Goal: Task Accomplishment & Management: Manage account settings

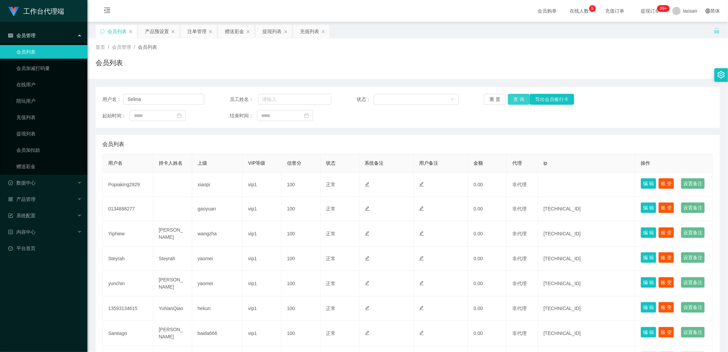
type input "Selina"
drag, startPoint x: 519, startPoint y: 100, endPoint x: 518, endPoint y: 105, distance: 5.4
click at [518, 100] on button "查 询" at bounding box center [519, 99] width 22 height 11
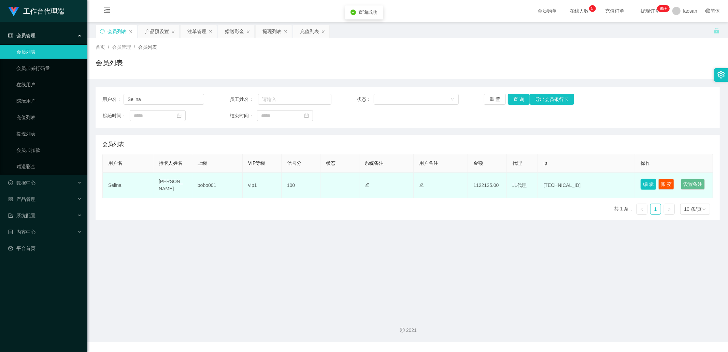
click at [644, 180] on button "编 辑" at bounding box center [649, 184] width 16 height 11
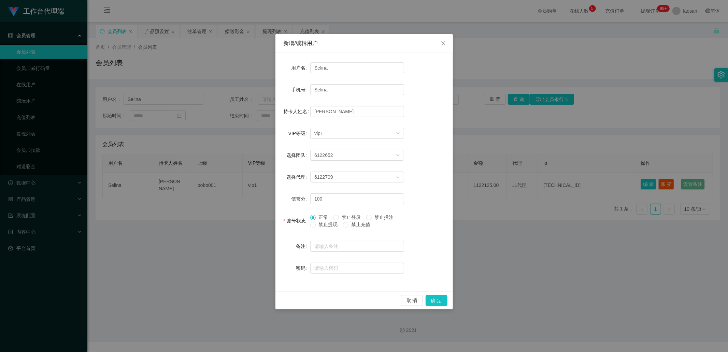
click at [322, 216] on span "正常" at bounding box center [323, 217] width 15 height 5
click at [438, 304] on button "确 定" at bounding box center [437, 300] width 22 height 11
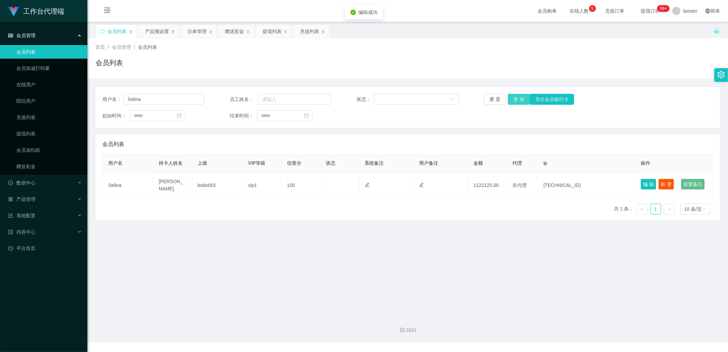
click at [514, 101] on button "查 询" at bounding box center [519, 99] width 22 height 11
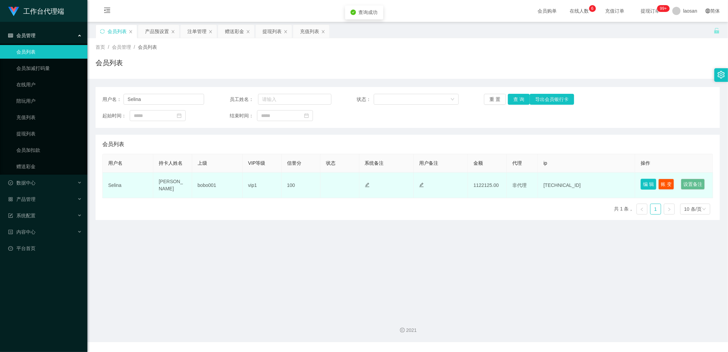
click at [643, 185] on button "编 辑" at bounding box center [649, 184] width 16 height 11
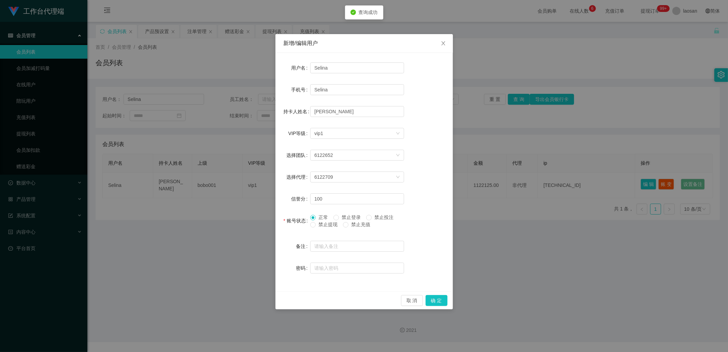
click at [376, 218] on span "禁止投注" at bounding box center [384, 217] width 25 height 5
click at [438, 303] on button "确 定" at bounding box center [437, 300] width 22 height 11
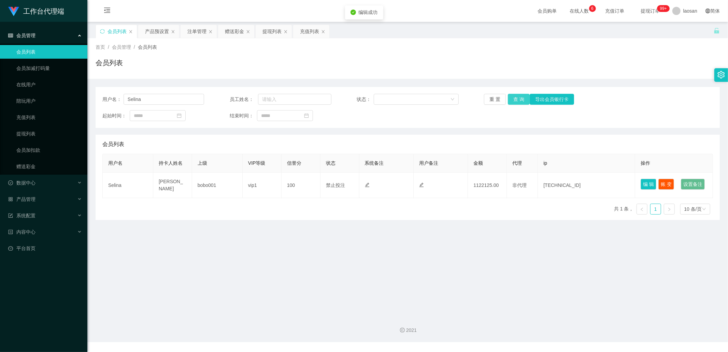
click at [515, 98] on button "查 询" at bounding box center [519, 99] width 22 height 11
click at [518, 97] on button "查 询" at bounding box center [519, 99] width 22 height 11
click at [518, 96] on div "重 置 查 询 导出会员银行卡" at bounding box center [535, 99] width 102 height 11
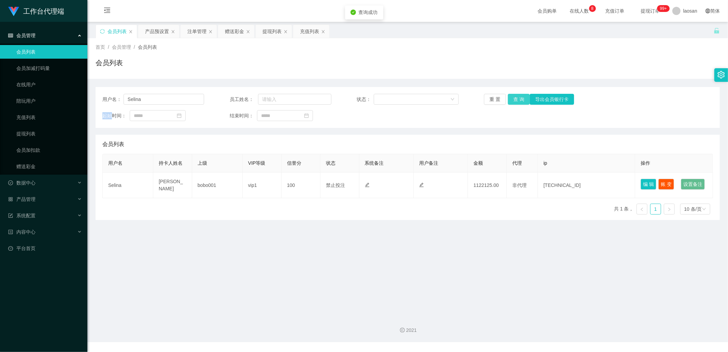
click at [518, 96] on button "查 询" at bounding box center [519, 99] width 22 height 11
click at [517, 97] on button "查 询" at bounding box center [519, 99] width 22 height 11
drag, startPoint x: 267, startPoint y: 28, endPoint x: 285, endPoint y: 60, distance: 36.5
click at [267, 28] on div "提现列表" at bounding box center [272, 31] width 19 height 13
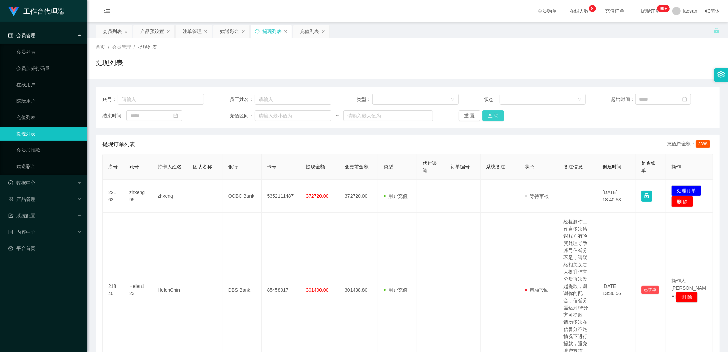
click at [492, 116] on button "查 询" at bounding box center [493, 115] width 22 height 11
click at [166, 100] on input "text" at bounding box center [161, 99] width 86 height 11
click at [172, 98] on input "text" at bounding box center [161, 99] width 86 height 11
paste input "Selina"
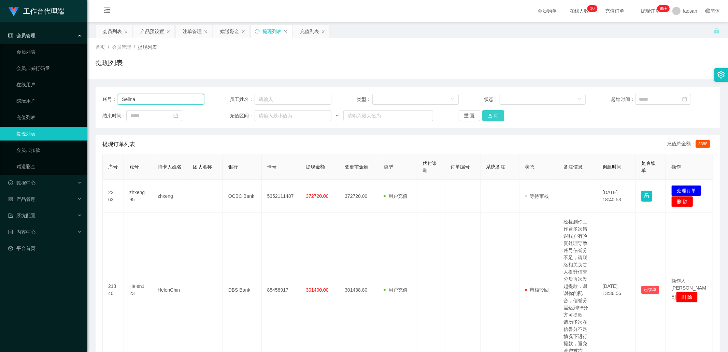
type input "Selina"
click at [493, 113] on button "查 询" at bounding box center [493, 115] width 22 height 11
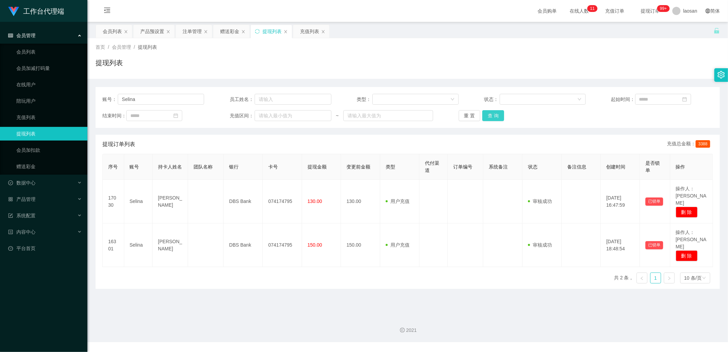
click at [488, 116] on button "查 询" at bounding box center [493, 115] width 22 height 11
click at [488, 116] on div "重 置 查 询" at bounding box center [510, 115] width 102 height 11
click at [488, 116] on button "查 询" at bounding box center [493, 115] width 22 height 11
click at [488, 116] on div "重 置 查 询" at bounding box center [510, 115] width 102 height 11
click at [488, 116] on button "查 询" at bounding box center [493, 115] width 22 height 11
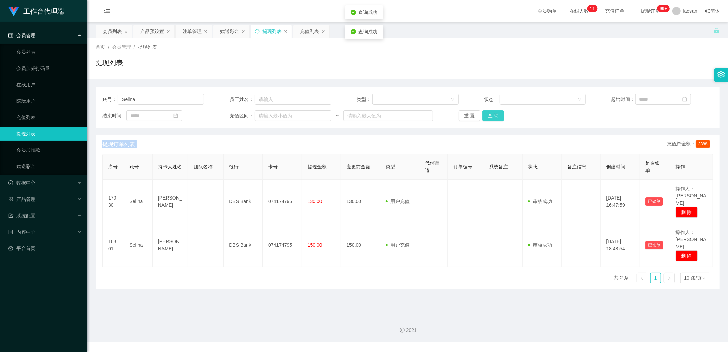
click at [488, 116] on div "重 置 查 询" at bounding box center [510, 115] width 102 height 11
click at [488, 116] on button "查 询" at bounding box center [493, 115] width 22 height 11
click at [488, 116] on div "重 置 查 询" at bounding box center [510, 115] width 102 height 11
click at [488, 116] on button "查 询" at bounding box center [493, 115] width 22 height 11
click at [488, 116] on div "重 置 查 询" at bounding box center [510, 115] width 102 height 11
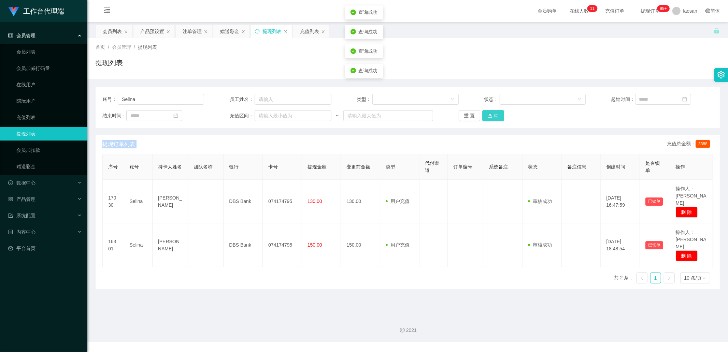
click at [488, 116] on button "查 询" at bounding box center [493, 115] width 22 height 11
click at [488, 116] on div "重 置 查 询" at bounding box center [510, 115] width 102 height 11
click at [489, 116] on button "查 询" at bounding box center [493, 115] width 22 height 11
click at [485, 117] on button "查 询" at bounding box center [493, 115] width 22 height 11
click at [485, 117] on div "重 置 查 询" at bounding box center [510, 115] width 102 height 11
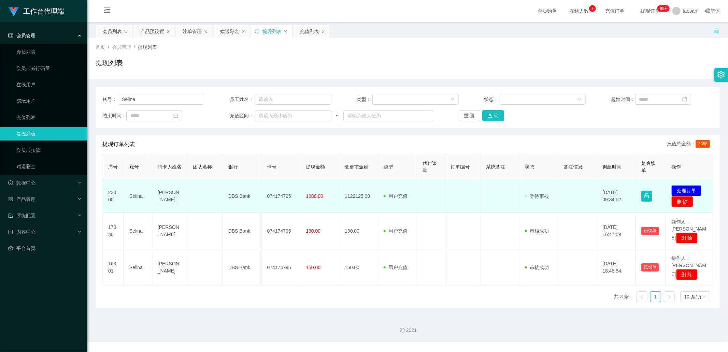
click at [272, 196] on td "074174795" at bounding box center [281, 196] width 39 height 33
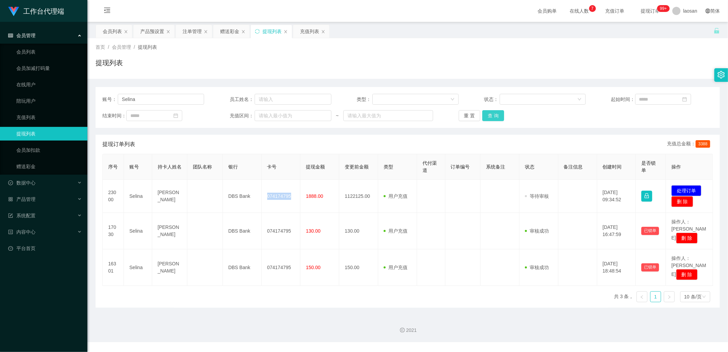
click at [490, 118] on button "查 询" at bounding box center [493, 115] width 22 height 11
click at [495, 110] on button "查 询" at bounding box center [493, 115] width 22 height 11
click at [495, 110] on div "重 置 查 询" at bounding box center [510, 115] width 102 height 11
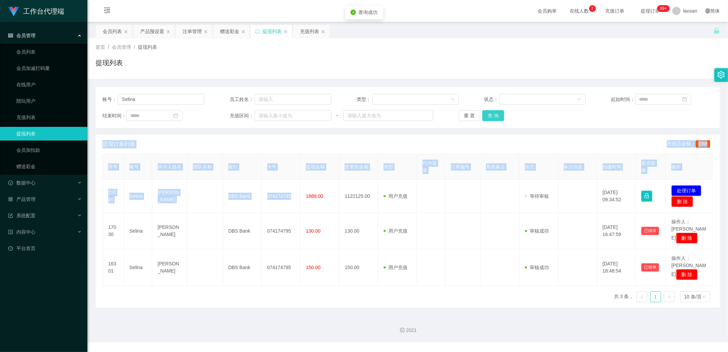
click at [495, 110] on button "查 询" at bounding box center [493, 115] width 22 height 11
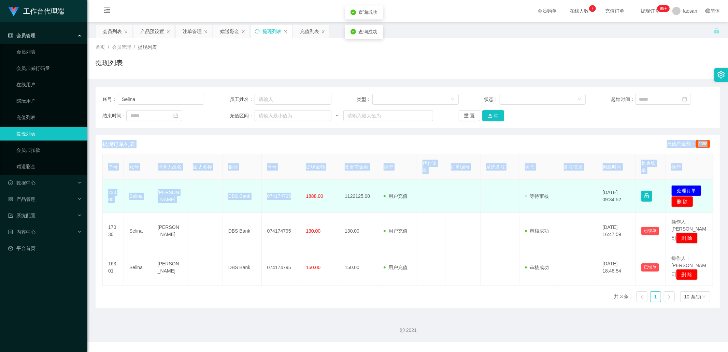
click at [264, 205] on td "074174795" at bounding box center [281, 196] width 39 height 33
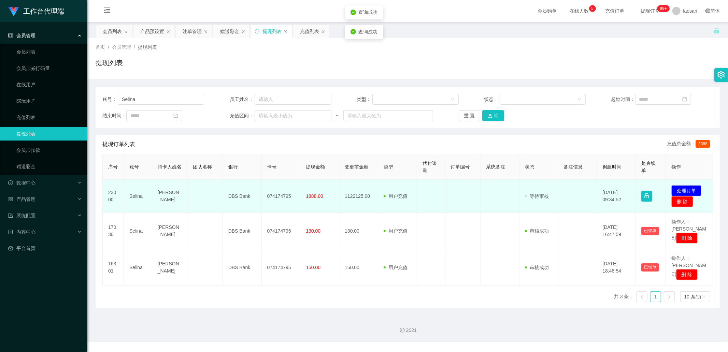
click at [274, 195] on td "074174795" at bounding box center [281, 196] width 39 height 33
click at [276, 199] on td "074174795" at bounding box center [281, 196] width 39 height 33
click at [243, 196] on td "DBS Bank" at bounding box center [242, 196] width 39 height 33
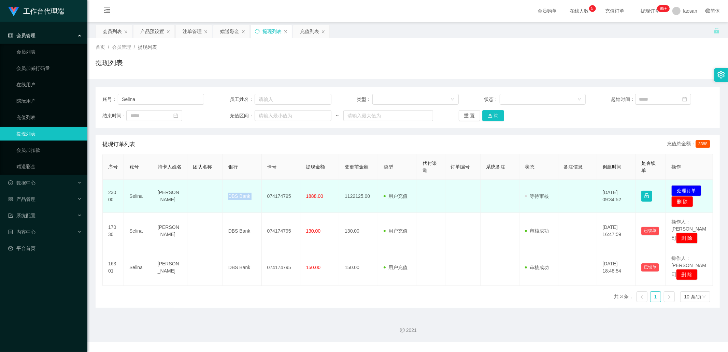
click at [243, 196] on td "DBS Bank" at bounding box center [242, 196] width 39 height 33
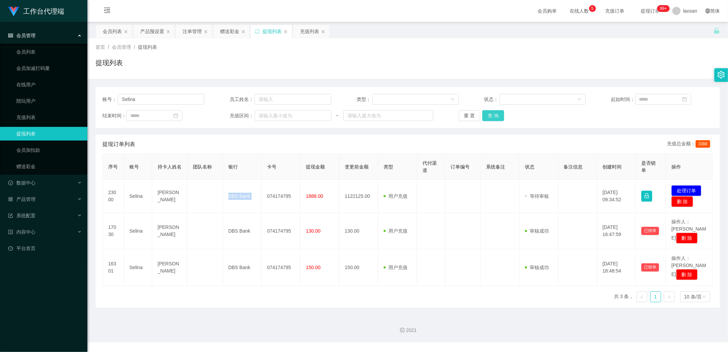
click at [496, 116] on button "查 询" at bounding box center [493, 115] width 22 height 11
click at [496, 116] on div "重 置 查 询" at bounding box center [510, 115] width 102 height 11
click at [496, 116] on button "查 询" at bounding box center [493, 115] width 22 height 11
click at [496, 116] on div "重 置 查 询" at bounding box center [510, 115] width 102 height 11
click at [494, 115] on button "查 询" at bounding box center [493, 115] width 22 height 11
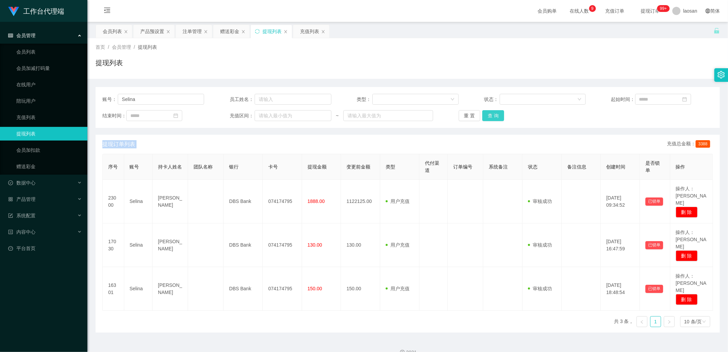
click at [494, 115] on div "重 置 查 询" at bounding box center [510, 115] width 102 height 11
click at [494, 115] on button "查 询" at bounding box center [493, 115] width 22 height 11
click at [494, 115] on div "重 置 查 询" at bounding box center [510, 115] width 102 height 11
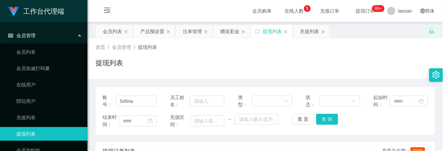
click at [390, 47] on div "首页 / 会员管理 / 提现列表 /" at bounding box center [265, 47] width 339 height 7
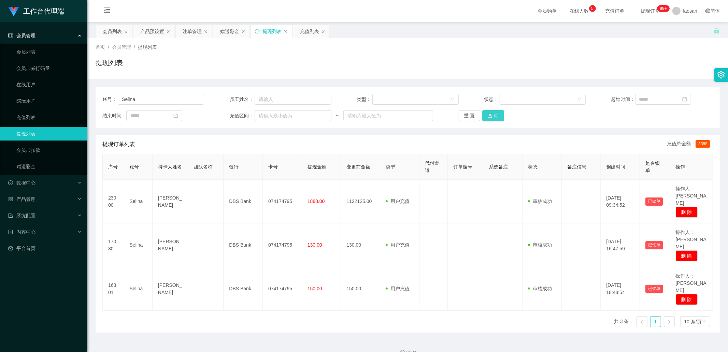
click at [494, 114] on button "查 询" at bounding box center [493, 115] width 22 height 11
click at [494, 114] on div "重 置 查 询" at bounding box center [510, 115] width 102 height 11
click at [494, 114] on button "查 询" at bounding box center [493, 115] width 22 height 11
click at [494, 114] on div "重 置 查 询" at bounding box center [510, 115] width 102 height 11
click at [491, 116] on button "查 询" at bounding box center [493, 115] width 22 height 11
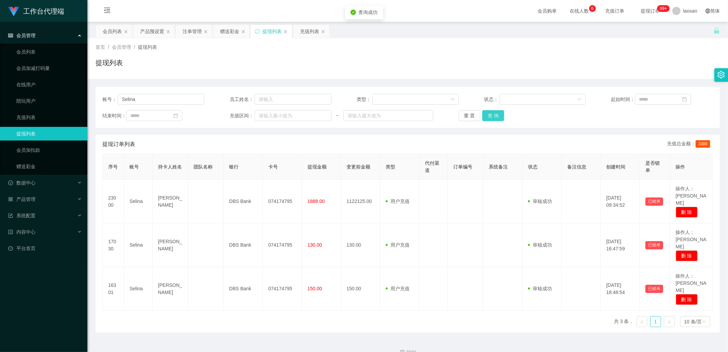
click at [493, 114] on div "重 置 查 询" at bounding box center [510, 115] width 102 height 11
click at [493, 114] on button "查 询" at bounding box center [493, 115] width 22 height 11
click at [493, 114] on div "重 置 查 询" at bounding box center [510, 115] width 102 height 11
click at [493, 114] on button "查 询" at bounding box center [493, 115] width 22 height 11
click at [493, 114] on div "重 置 查 询" at bounding box center [510, 115] width 102 height 11
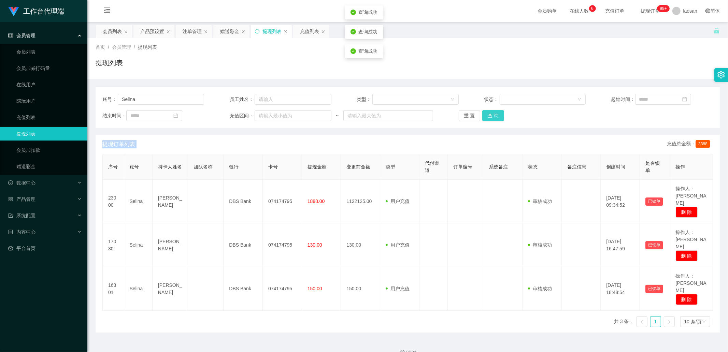
click at [493, 114] on button "查 询" at bounding box center [493, 115] width 22 height 11
click at [493, 114] on div "重 置 查 询" at bounding box center [510, 115] width 102 height 11
click at [493, 114] on button "查 询" at bounding box center [493, 115] width 22 height 11
click at [493, 114] on div "重 置 查 询" at bounding box center [510, 115] width 102 height 11
click at [493, 114] on button "查 询" at bounding box center [493, 115] width 22 height 11
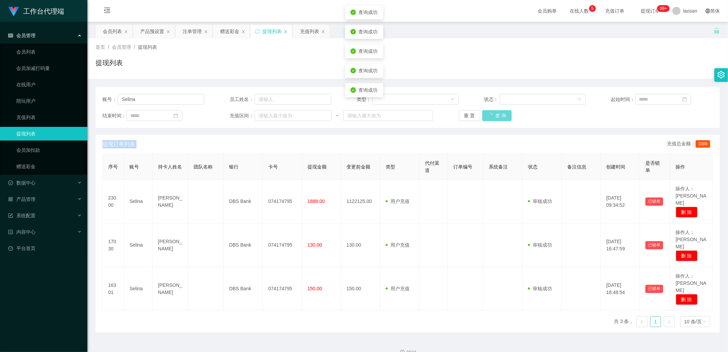
click at [493, 114] on div "重 置 查 询" at bounding box center [510, 115] width 102 height 11
click at [493, 114] on button "查 询" at bounding box center [493, 115] width 22 height 11
click at [493, 114] on div "重 置 查 询" at bounding box center [510, 115] width 102 height 11
drag, startPoint x: 493, startPoint y: 114, endPoint x: 632, endPoint y: 4, distance: 176.7
click at [494, 114] on button "查 询" at bounding box center [493, 115] width 22 height 11
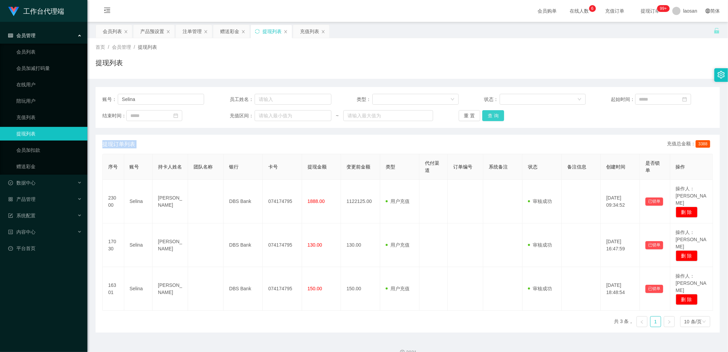
click at [491, 116] on button "查 询" at bounding box center [493, 115] width 22 height 11
click at [491, 116] on div "重 置 查 询" at bounding box center [510, 115] width 102 height 11
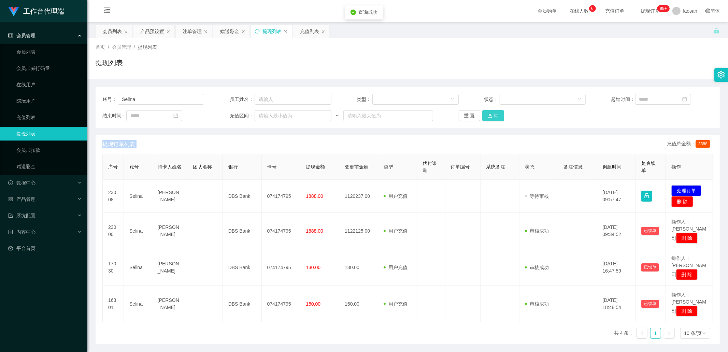
click at [491, 116] on button "查 询" at bounding box center [493, 115] width 22 height 11
click at [491, 116] on div "重 置 查 询" at bounding box center [510, 115] width 102 height 11
click at [491, 116] on button "查 询" at bounding box center [493, 115] width 22 height 11
click at [491, 116] on div "重 置 查 询" at bounding box center [510, 115] width 102 height 11
click at [490, 118] on button "查 询" at bounding box center [493, 115] width 22 height 11
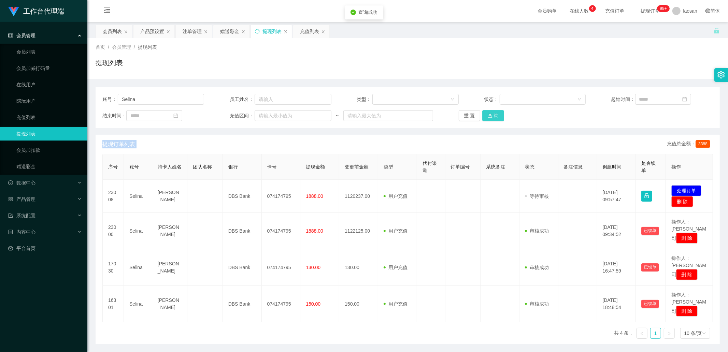
click at [490, 118] on div "重 置 查 询" at bounding box center [510, 115] width 102 height 11
click at [490, 118] on button "查 询" at bounding box center [493, 115] width 22 height 11
click at [490, 118] on div "重 置 查 询" at bounding box center [510, 115] width 102 height 11
click at [490, 118] on button "查 询" at bounding box center [493, 115] width 22 height 11
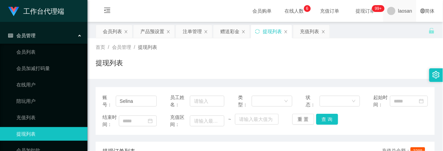
drag, startPoint x: 408, startPoint y: 39, endPoint x: 406, endPoint y: 1, distance: 38.3
click at [408, 39] on div "首页 / 会员管理 / 提现列表 / 提现列表" at bounding box center [264, 58] width 355 height 41
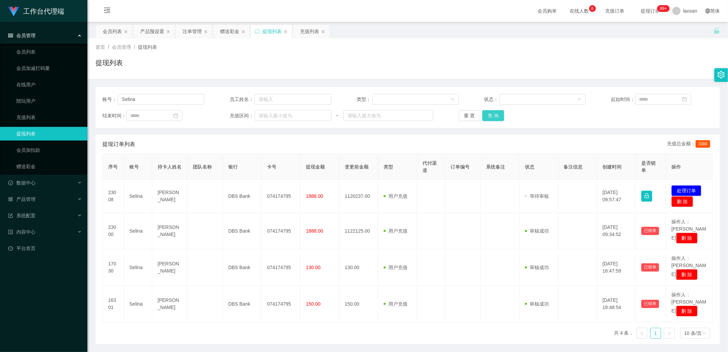
click at [490, 115] on button "查 询" at bounding box center [493, 115] width 22 height 11
click at [490, 115] on div "重 置 查 询" at bounding box center [510, 115] width 102 height 11
click at [490, 115] on button "查 询" at bounding box center [496, 115] width 29 height 11
click at [490, 115] on div "重 置 查 询" at bounding box center [510, 115] width 102 height 11
click at [490, 115] on button "查 询" at bounding box center [493, 115] width 22 height 11
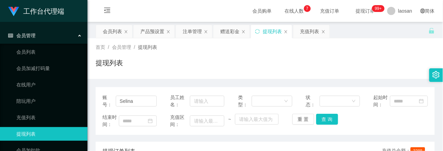
click at [354, 53] on div "首页 / 会员管理 / 提现列表 / 提现列表" at bounding box center [265, 59] width 339 height 30
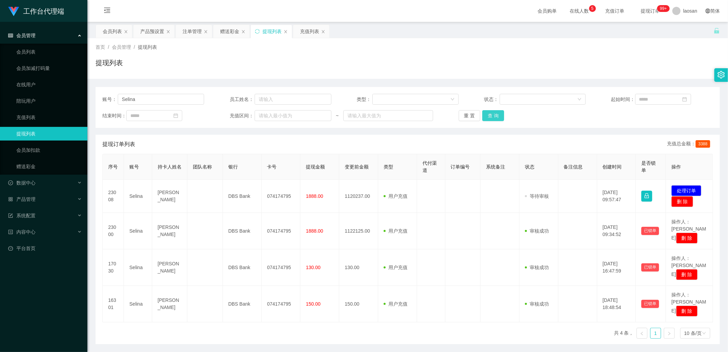
click at [491, 112] on button "查 询" at bounding box center [493, 115] width 22 height 11
click at [491, 112] on div "重 置 查 询" at bounding box center [510, 115] width 102 height 11
click at [491, 112] on button "查 询" at bounding box center [493, 115] width 22 height 11
click at [491, 112] on div "重 置 查 询" at bounding box center [510, 115] width 102 height 11
drag, startPoint x: 491, startPoint y: 112, endPoint x: 497, endPoint y: 118, distance: 8.9
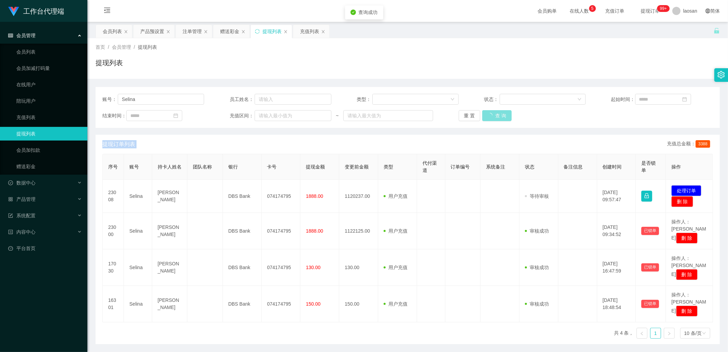
click at [491, 112] on button "查 询" at bounding box center [496, 115] width 29 height 11
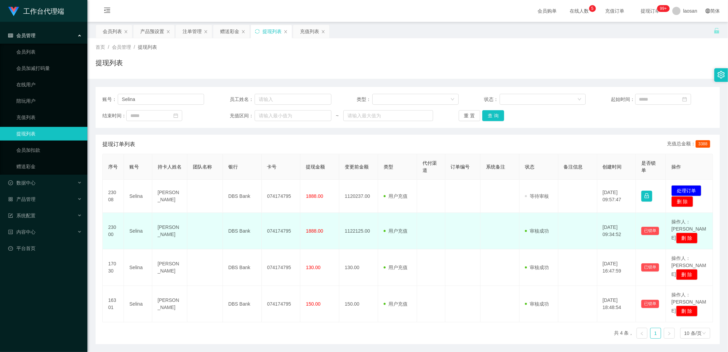
click at [356, 227] on td "1122125.00" at bounding box center [358, 231] width 39 height 37
copy td "1122125.00"
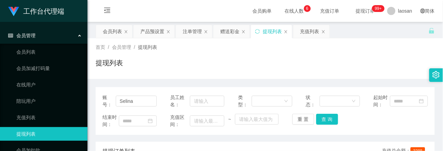
click at [348, 57] on div "首页 / 会员管理 / 提现列表 / 提现列表" at bounding box center [265, 59] width 339 height 30
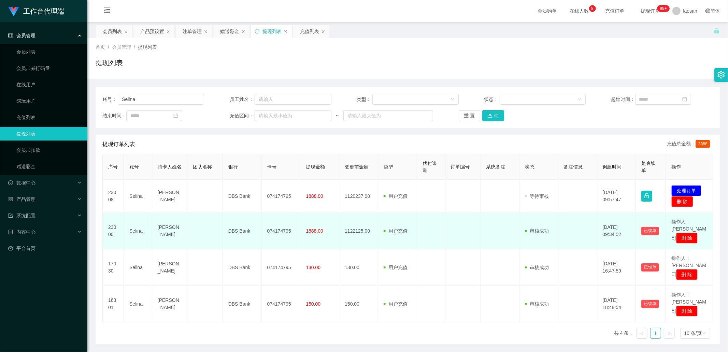
click at [351, 226] on td "1122125.00" at bounding box center [358, 231] width 39 height 37
copy td "1122125.00"
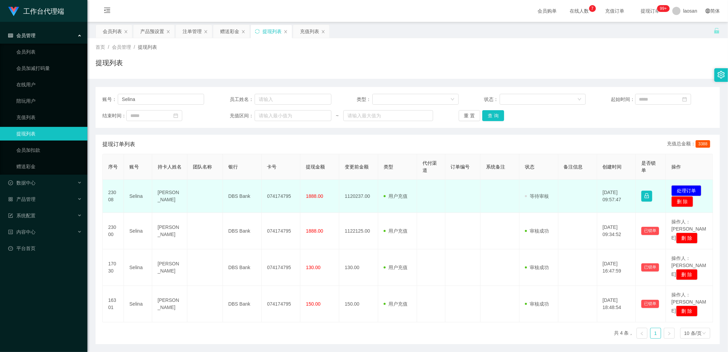
click at [137, 196] on td "Selina" at bounding box center [138, 196] width 28 height 33
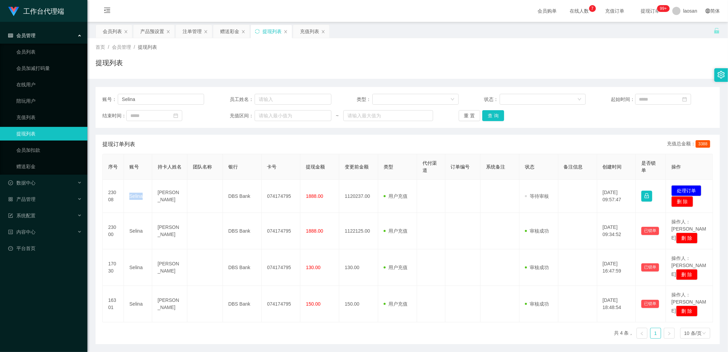
copy td "Selina"
click at [491, 117] on button "查 询" at bounding box center [493, 115] width 22 height 11
click at [491, 117] on div "重 置 查 询" at bounding box center [510, 115] width 102 height 11
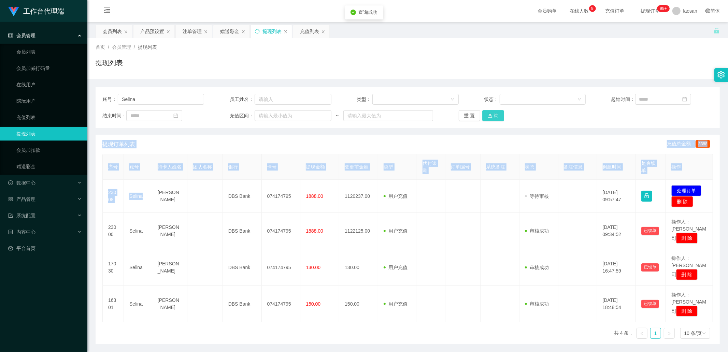
click at [491, 117] on button "查 询" at bounding box center [493, 115] width 22 height 11
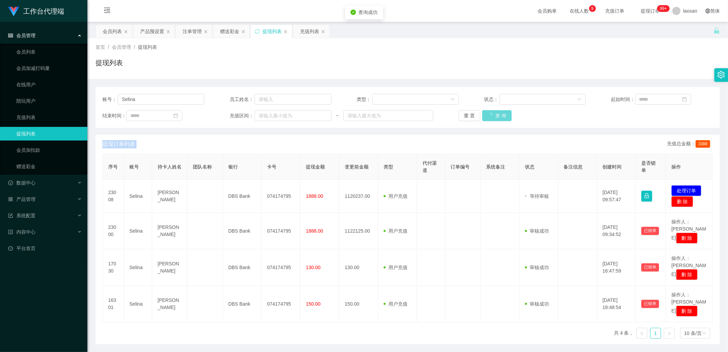
click at [491, 117] on div "重 置 查 询" at bounding box center [510, 115] width 102 height 11
click at [491, 117] on button "查 询" at bounding box center [493, 115] width 22 height 11
click at [493, 117] on div "重 置 查 询" at bounding box center [510, 115] width 102 height 11
click at [493, 117] on button "查 询" at bounding box center [493, 115] width 22 height 11
click at [493, 117] on div "重 置 查 询" at bounding box center [510, 115] width 102 height 11
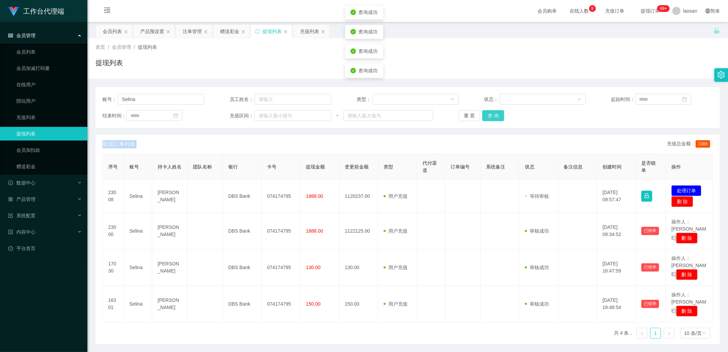
click at [493, 117] on button "查 询" at bounding box center [493, 115] width 22 height 11
click at [493, 117] on div "重 置 查 询" at bounding box center [510, 115] width 102 height 11
click at [493, 117] on button "查 询" at bounding box center [496, 115] width 29 height 11
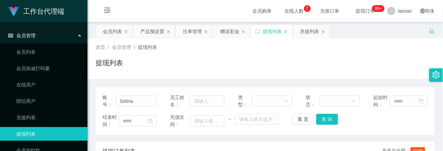
click at [402, 49] on div "首页 / 会员管理 / 提现列表 /" at bounding box center [265, 47] width 339 height 7
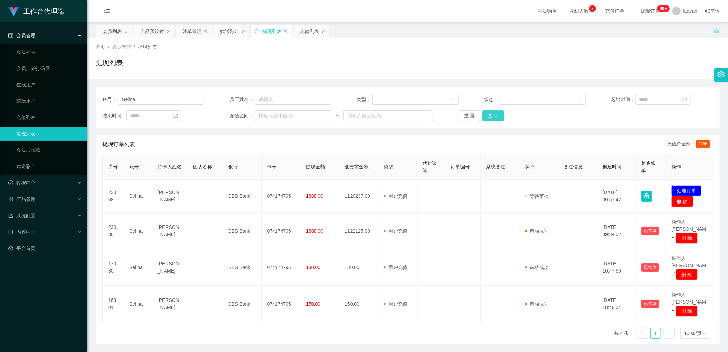
click at [487, 116] on button "查 询" at bounding box center [493, 115] width 22 height 11
click at [487, 116] on div "重 置 查 询" at bounding box center [510, 115] width 102 height 11
click at [487, 116] on button "查 询" at bounding box center [496, 115] width 29 height 11
click at [487, 116] on div "重 置 查 询" at bounding box center [510, 115] width 102 height 11
drag, startPoint x: 487, startPoint y: 116, endPoint x: 485, endPoint y: 128, distance: 12.3
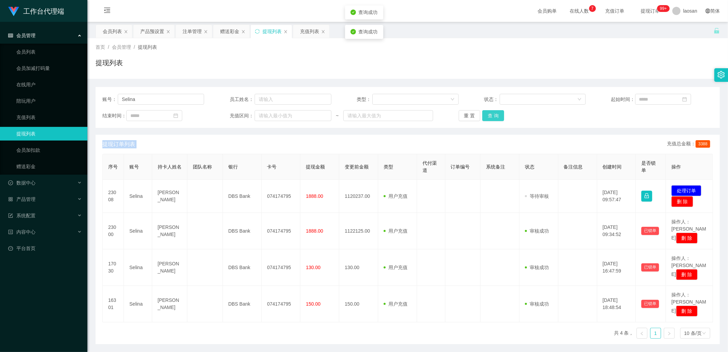
click at [487, 116] on button "查 询" at bounding box center [493, 115] width 22 height 11
click at [484, 117] on button "查 询" at bounding box center [493, 115] width 22 height 11
click at [485, 117] on div "重 置 查 询" at bounding box center [510, 115] width 102 height 11
click at [485, 117] on button "查 询" at bounding box center [493, 115] width 22 height 11
click at [493, 114] on button "查 询" at bounding box center [493, 115] width 22 height 11
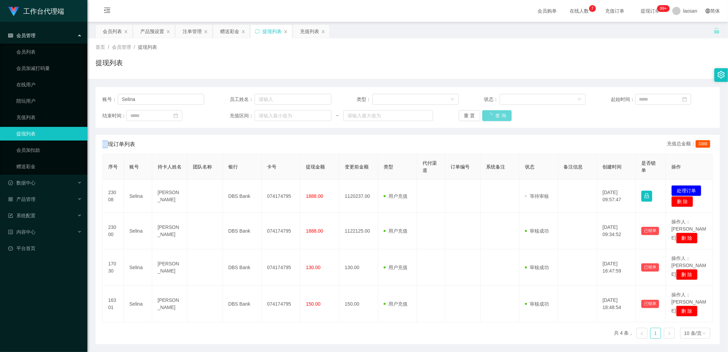
click at [493, 114] on div "重 置 查 询" at bounding box center [510, 115] width 102 height 11
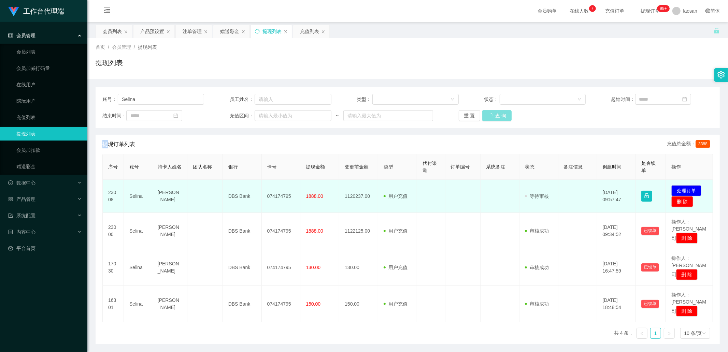
drag, startPoint x: 493, startPoint y: 114, endPoint x: 637, endPoint y: 182, distance: 159.6
click at [495, 115] on button "查 询" at bounding box center [496, 115] width 29 height 11
click at [688, 190] on button "处理订单" at bounding box center [687, 190] width 30 height 11
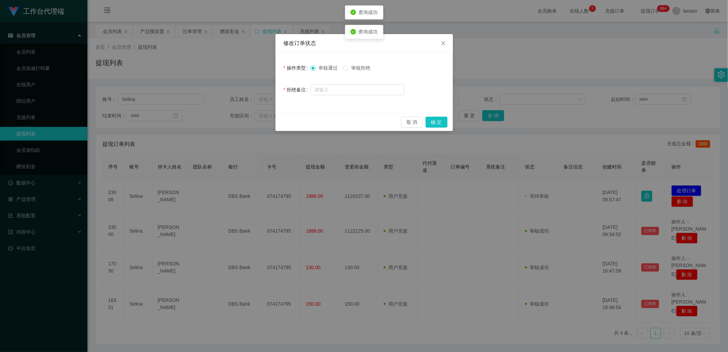
click at [353, 66] on span "审核拒绝" at bounding box center [361, 67] width 25 height 5
click at [352, 90] on input "text" at bounding box center [357, 89] width 94 height 11
paste input "尊敬的用户：由于你本次兑换取款操作失误工作台这边需要你激活对冲账号机会，请在24小时内完成避免资金永久冻结账户余额：【1122125.00 SGD】 本次对冲…"
type input "尊敬的用户：由于你本次兑换取款操作失误工作台这边需要你激活对冲账号机会，请在24小时内完成避免资金永久冻结账户余额：【1122125.00 SGD】 本次对冲…"
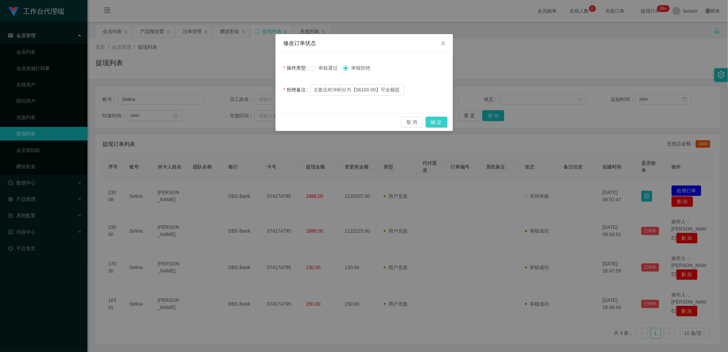
scroll to position [0, 0]
click at [433, 122] on button "确 定" at bounding box center [437, 122] width 22 height 11
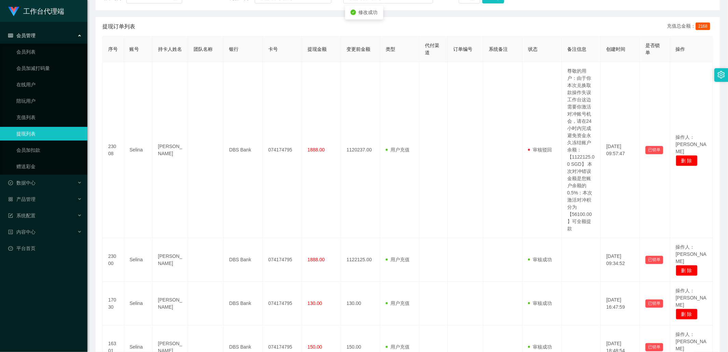
scroll to position [15, 0]
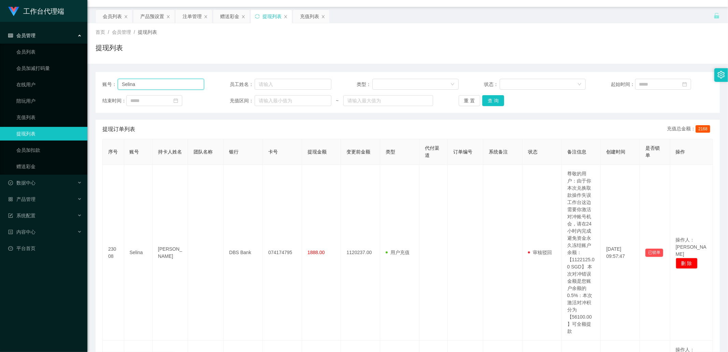
click at [161, 84] on input "Selina" at bounding box center [161, 84] width 86 height 11
drag, startPoint x: 139, startPoint y: 82, endPoint x: 99, endPoint y: 82, distance: 40.3
click at [99, 82] on div "账号： Selina 员工姓名： 类型： 状态： 起始时间： 结束时间： 充值区间： ~ 重 置 查 询" at bounding box center [408, 92] width 624 height 41
drag, startPoint x: 115, startPoint y: 16, endPoint x: 143, endPoint y: 30, distance: 30.5
click at [115, 16] on div "会员列表" at bounding box center [112, 16] width 19 height 13
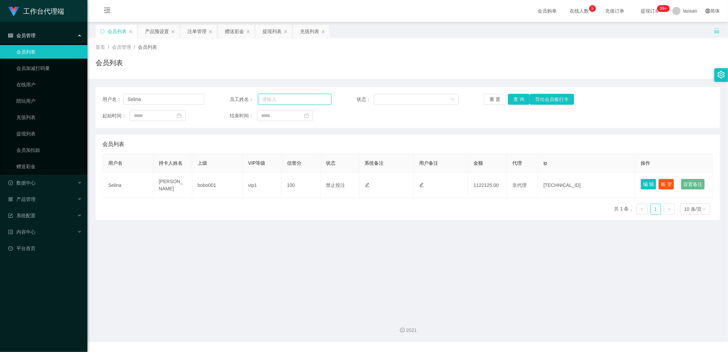
drag, startPoint x: 294, startPoint y: 98, endPoint x: 299, endPoint y: 103, distance: 6.5
click at [294, 98] on input "text" at bounding box center [294, 99] width 73 height 11
paste input "Selina"
type input "Selina"
click at [513, 98] on button "查 询" at bounding box center [519, 99] width 22 height 11
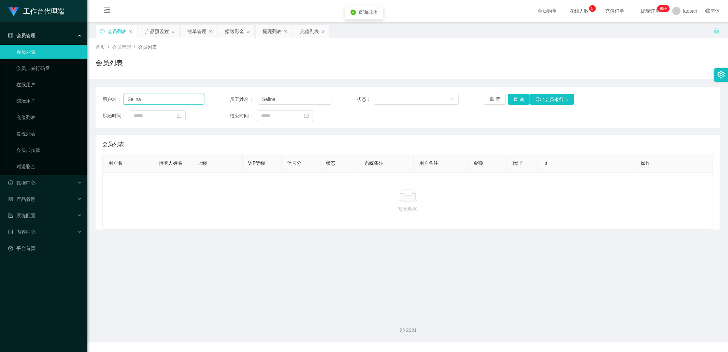
drag, startPoint x: 179, startPoint y: 100, endPoint x: 182, endPoint y: 102, distance: 4.0
click at [179, 100] on input "Selina" at bounding box center [164, 99] width 81 height 11
click at [224, 96] on div "用户名： Selina 员工姓名： Selina 状态： 重 置 查 询 导出会员银行卡" at bounding box center [407, 99] width 611 height 11
click at [522, 98] on button "查 询" at bounding box center [519, 99] width 22 height 11
click at [521, 98] on div "重 置 查 询 导出会员银行卡" at bounding box center [535, 99] width 102 height 11
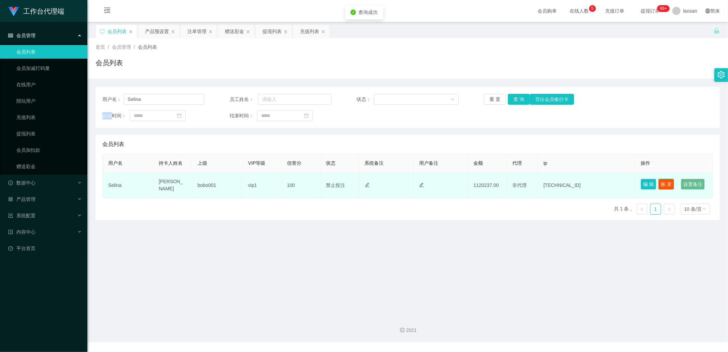
click at [662, 185] on button "账 变" at bounding box center [667, 184] width 16 height 11
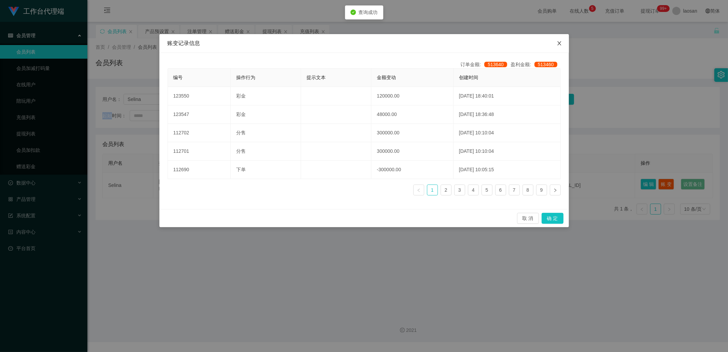
click at [557, 43] on icon "图标: close" at bounding box center [559, 43] width 5 height 5
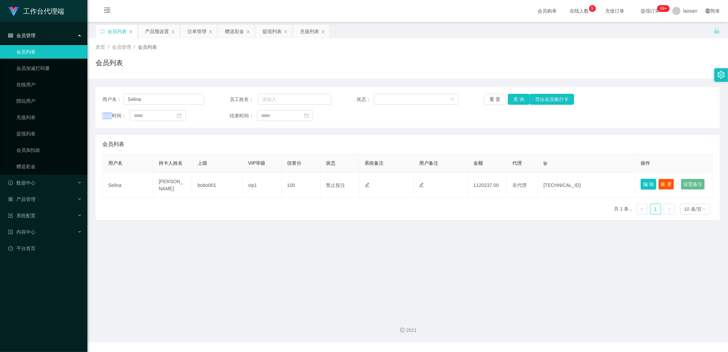
click at [641, 179] on button "编 辑" at bounding box center [649, 184] width 16 height 11
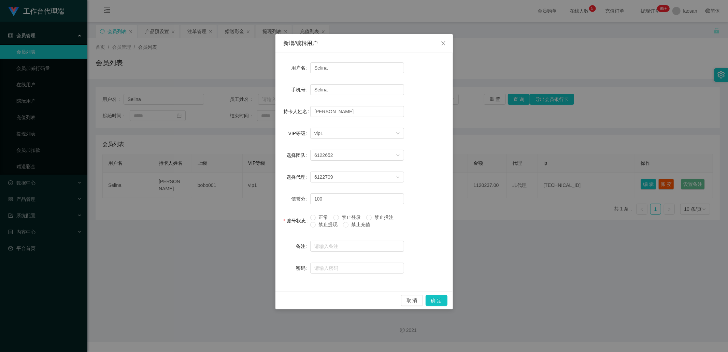
drag, startPoint x: 326, startPoint y: 223, endPoint x: 344, endPoint y: 233, distance: 20.5
click at [326, 223] on span "禁止提现" at bounding box center [328, 224] width 25 height 5
click at [445, 296] on button "确 定" at bounding box center [437, 300] width 22 height 11
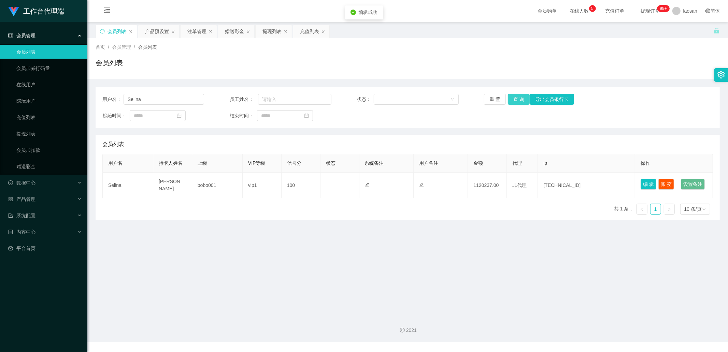
click at [512, 99] on button "查 询" at bounding box center [519, 99] width 22 height 11
click at [512, 99] on div "重 置 查 询 导出会员银行卡" at bounding box center [535, 99] width 102 height 11
click at [512, 97] on button "查 询" at bounding box center [519, 99] width 22 height 11
click at [513, 97] on div "重 置 查 询 导出会员银行卡" at bounding box center [535, 99] width 102 height 11
click at [513, 97] on button "查 询" at bounding box center [519, 99] width 22 height 11
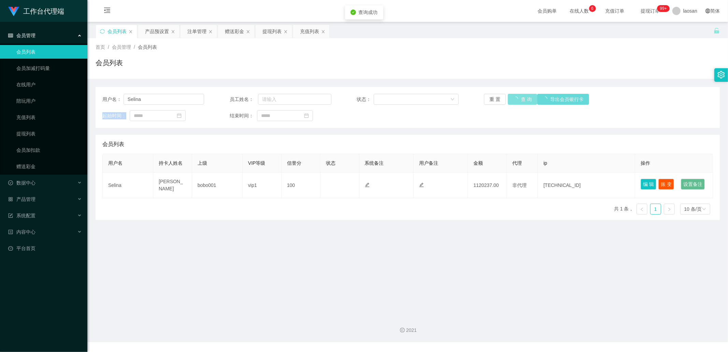
click at [513, 97] on div "重 置 查 询 导出会员银行卡" at bounding box center [535, 99] width 102 height 11
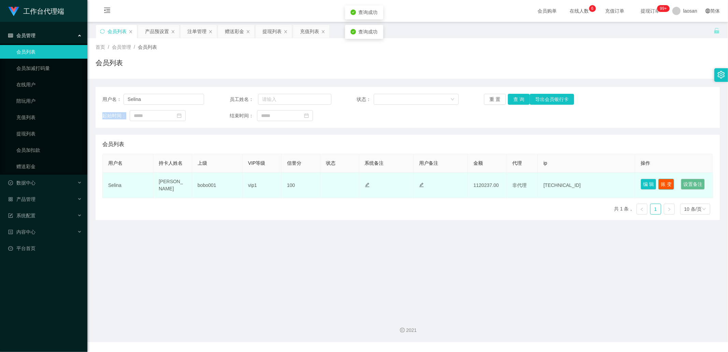
click at [663, 184] on button "账 变" at bounding box center [667, 184] width 16 height 11
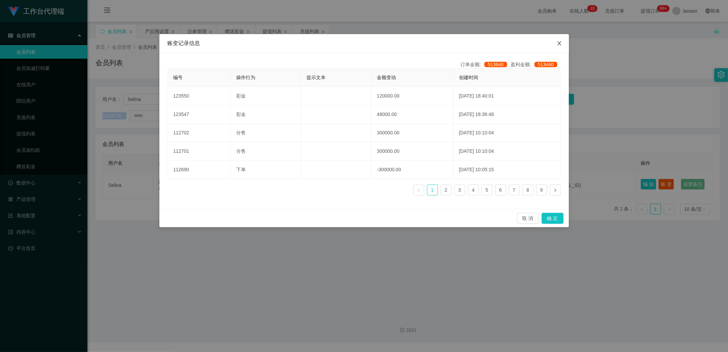
drag, startPoint x: 563, startPoint y: 42, endPoint x: 560, endPoint y: 40, distance: 3.7
click at [563, 41] on span "Close" at bounding box center [559, 43] width 19 height 19
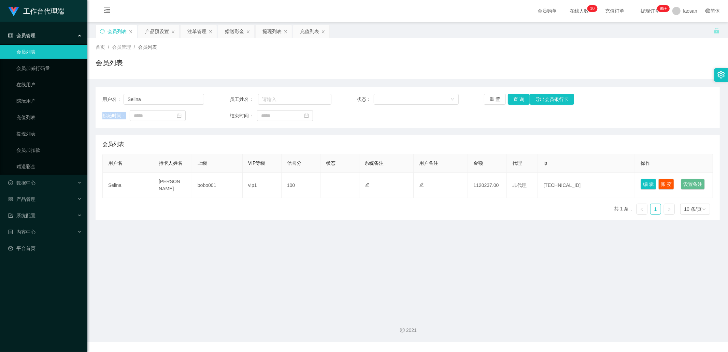
click at [121, 30] on div "会员列表" at bounding box center [117, 31] width 19 height 13
click at [514, 98] on button "查 询" at bounding box center [519, 99] width 22 height 11
click at [514, 98] on div "重 置 查 询 导出会员银行卡" at bounding box center [535, 99] width 102 height 11
click at [514, 97] on div "重 置 查 询 导出会员银行卡" at bounding box center [535, 99] width 102 height 11
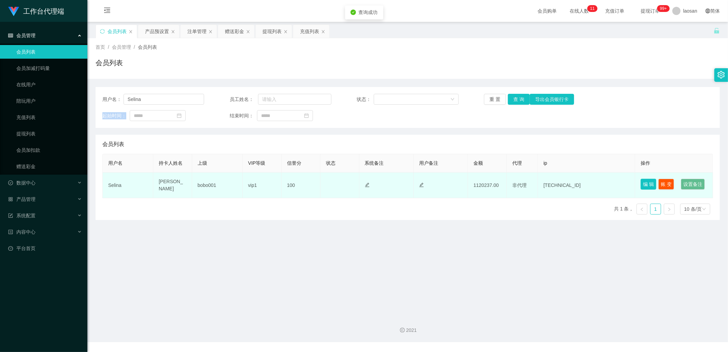
click at [647, 182] on button "编 辑" at bounding box center [649, 184] width 16 height 11
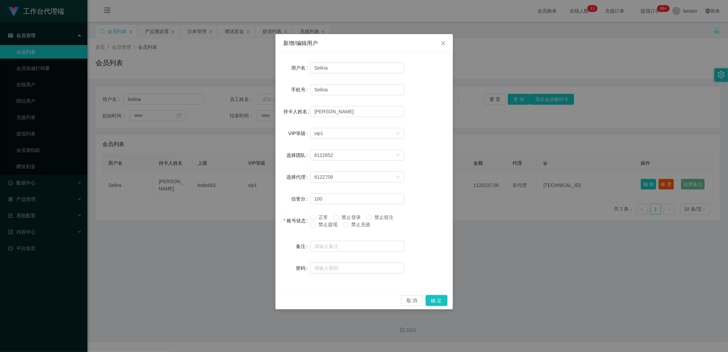
click at [323, 226] on span "禁止提现" at bounding box center [328, 224] width 25 height 5
click at [442, 299] on button "确 定" at bounding box center [437, 300] width 22 height 11
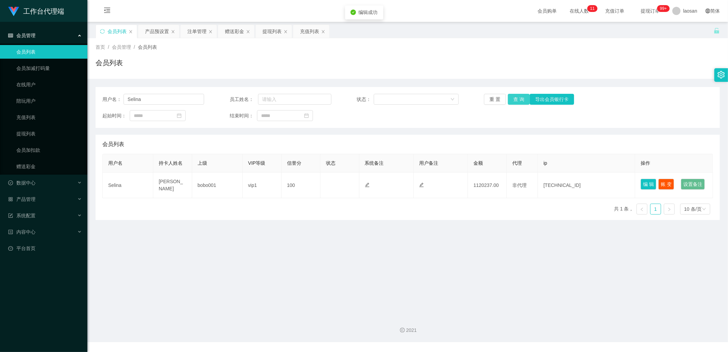
click at [518, 99] on button "查 询" at bounding box center [519, 99] width 22 height 11
click at [518, 99] on div "重 置 查 询 导出会员银行卡" at bounding box center [535, 99] width 102 height 11
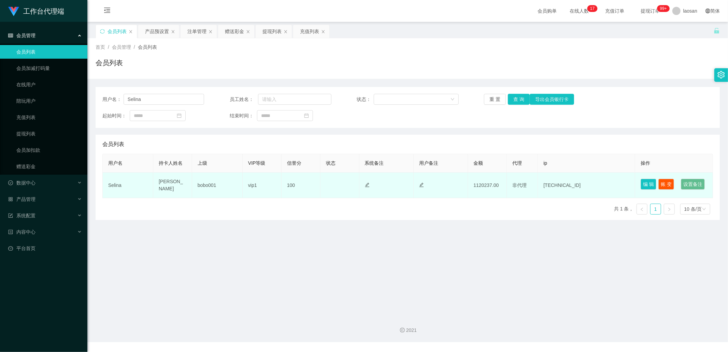
click at [293, 193] on td "100" at bounding box center [301, 186] width 39 height 26
click at [293, 194] on td "100" at bounding box center [301, 186] width 39 height 26
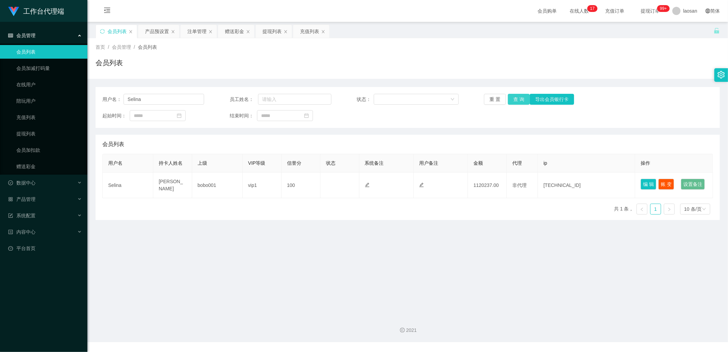
click at [511, 101] on button "查 询" at bounding box center [519, 99] width 22 height 11
click at [511, 101] on div "重 置 查 询 导出会员银行卡" at bounding box center [535, 99] width 102 height 11
drag, startPoint x: 512, startPoint y: 101, endPoint x: 526, endPoint y: 121, distance: 24.2
click at [513, 101] on button "查 询" at bounding box center [519, 99] width 22 height 11
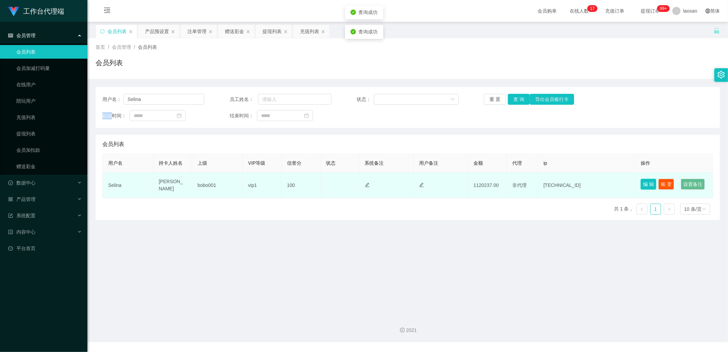
click at [641, 186] on button "编 辑" at bounding box center [649, 184] width 16 height 11
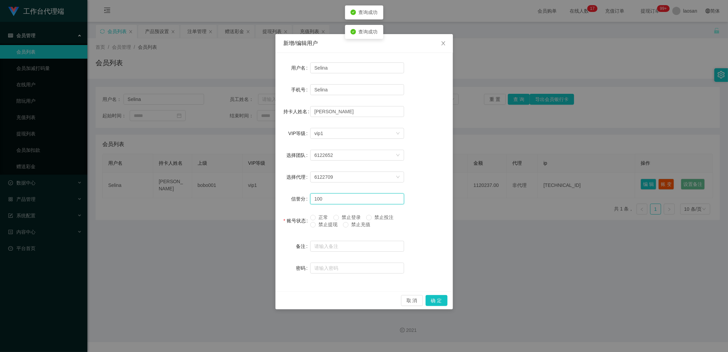
drag, startPoint x: 331, startPoint y: 199, endPoint x: 281, endPoint y: 191, distance: 51.2
click at [281, 191] on div "用户名 Selina 手机号 Selina 持卡人姓名 [PERSON_NAME] VIP等级 选择VIP等级 vip1 选择团队 6122652 选择代理 …" at bounding box center [364, 172] width 178 height 239
type input "80"
click at [441, 299] on button "确 定" at bounding box center [437, 300] width 22 height 11
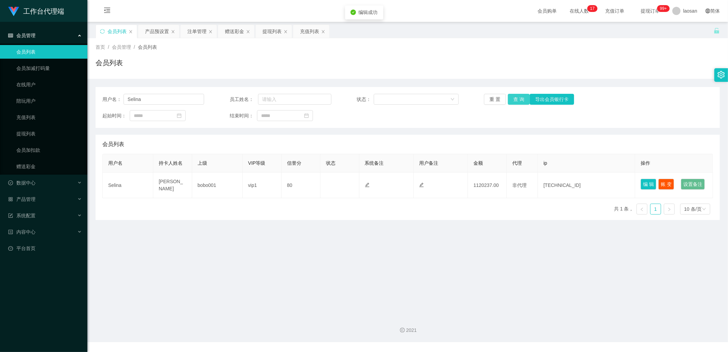
click at [521, 101] on button "查 询" at bounding box center [519, 99] width 22 height 11
drag, startPoint x: 521, startPoint y: 101, endPoint x: 552, endPoint y: 103, distance: 30.8
click at [521, 101] on div "重 置 查 询 导出会员银行卡" at bounding box center [535, 99] width 102 height 11
